Goal: Transaction & Acquisition: Purchase product/service

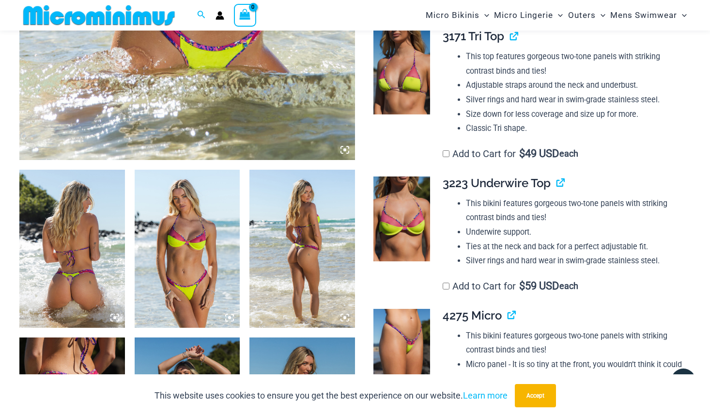
scroll to position [522, 0]
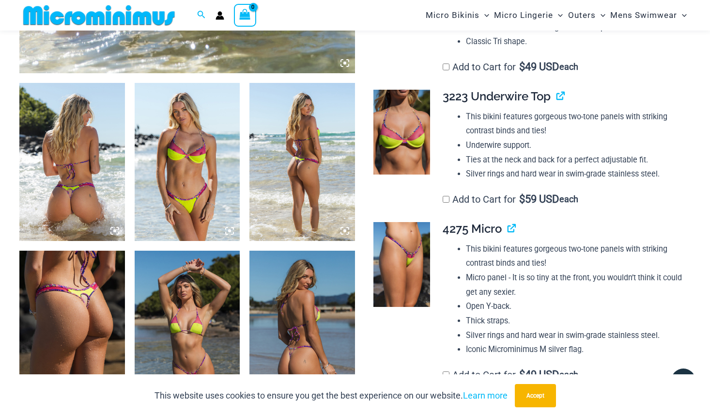
click at [181, 341] on img at bounding box center [188, 330] width 106 height 158
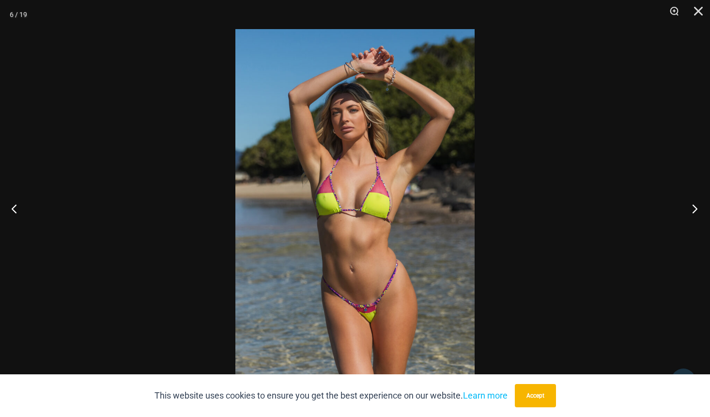
click at [695, 206] on button "Next" at bounding box center [692, 208] width 36 height 48
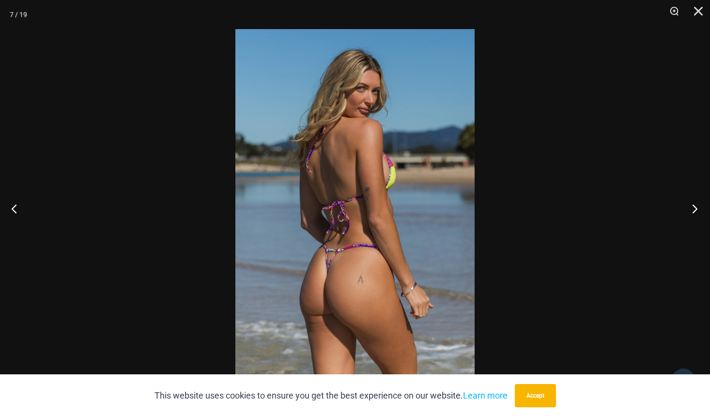
click at [695, 206] on button "Next" at bounding box center [692, 208] width 36 height 48
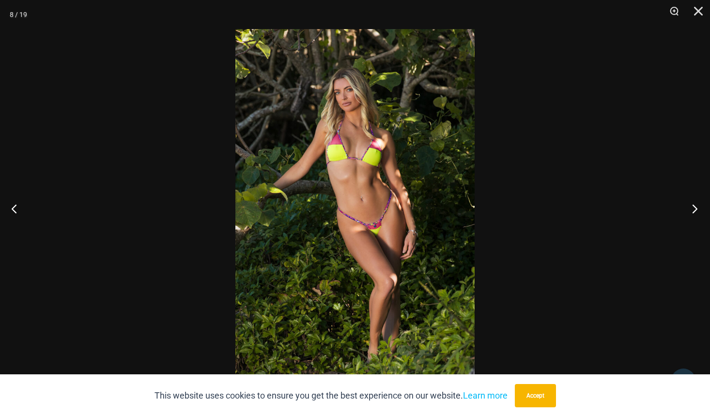
click at [695, 206] on button "Next" at bounding box center [692, 208] width 36 height 48
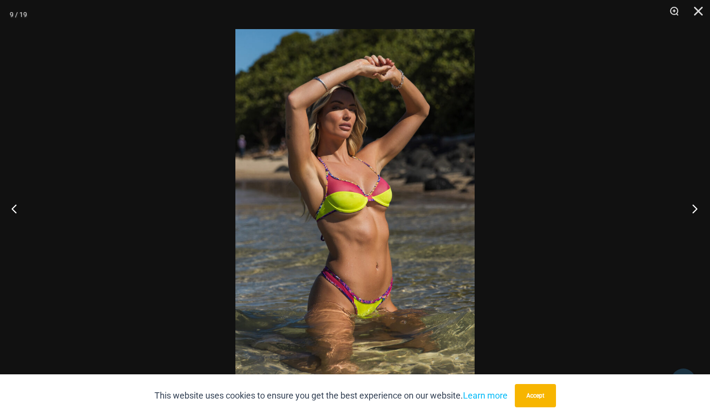
click at [695, 206] on button "Next" at bounding box center [692, 208] width 36 height 48
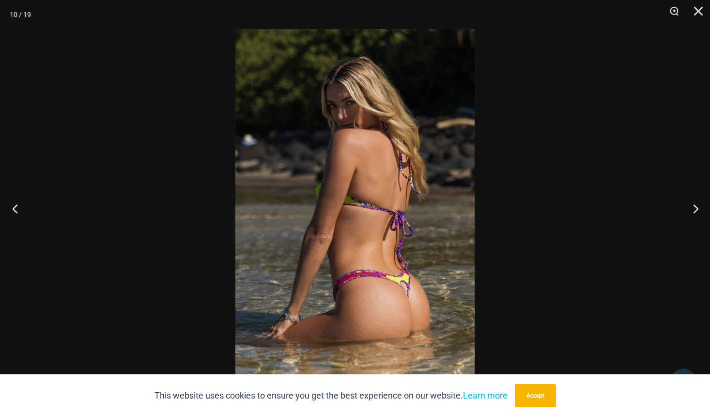
click at [13, 208] on button "Previous" at bounding box center [18, 208] width 36 height 48
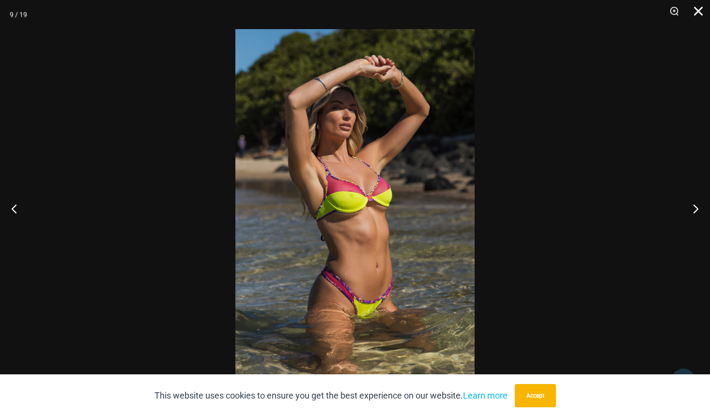
click at [700, 12] on button "Close" at bounding box center [695, 14] width 24 height 29
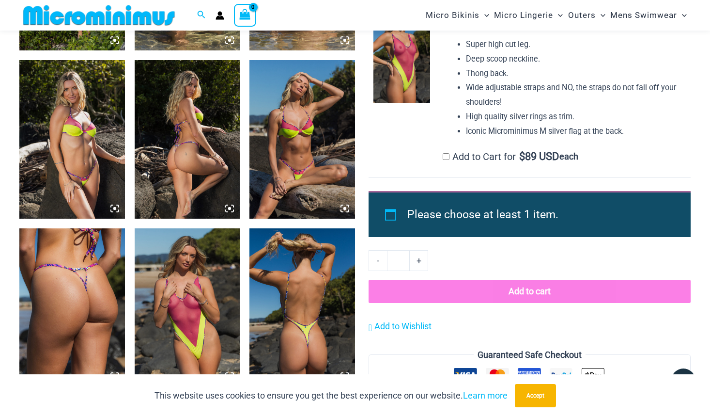
scroll to position [1073, 0]
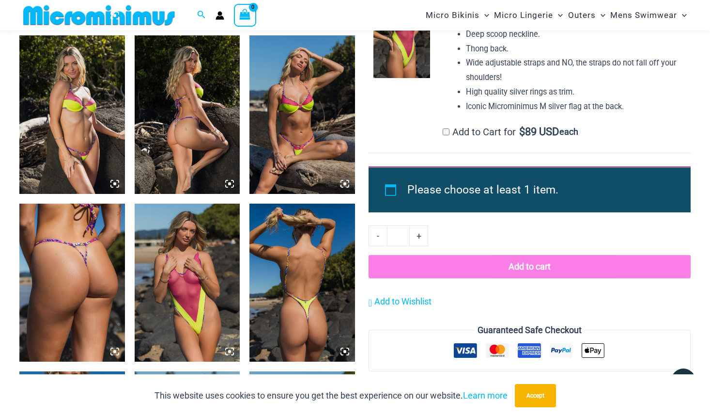
click at [209, 275] on img at bounding box center [188, 283] width 106 height 158
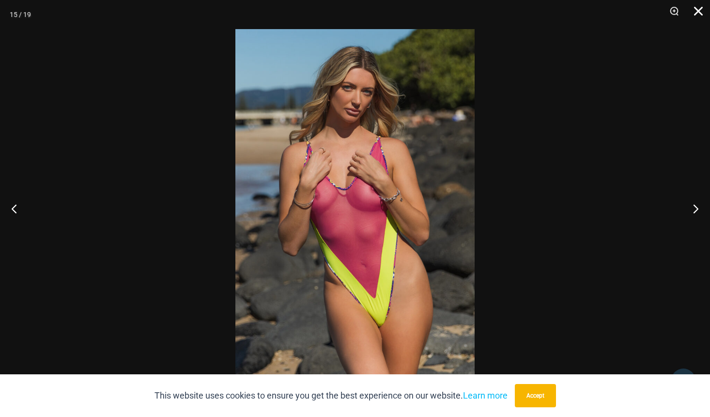
click at [702, 11] on button "Close" at bounding box center [695, 14] width 24 height 29
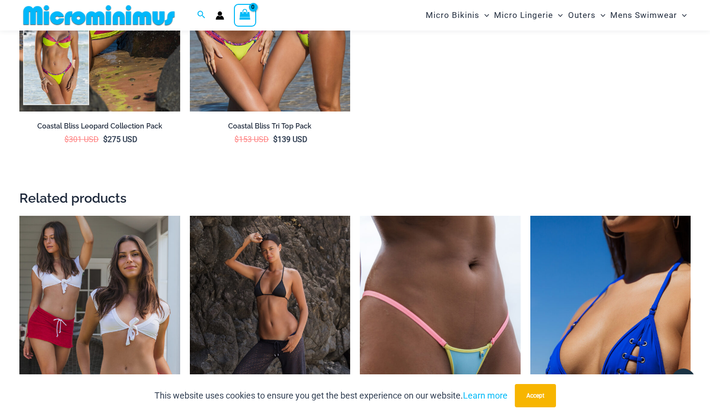
scroll to position [1925, 0]
